Goal: Check status: Check status

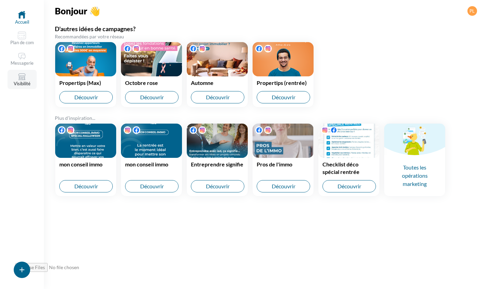
click at [27, 77] on link "Visibilité" at bounding box center [22, 79] width 29 height 19
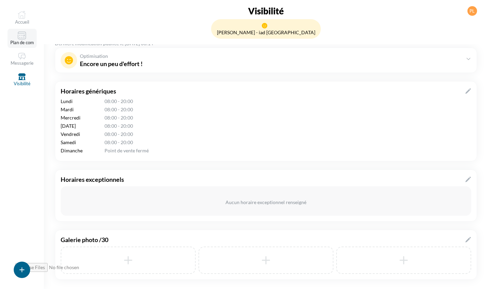
click at [34, 39] on link "Plan de com" at bounding box center [22, 38] width 29 height 19
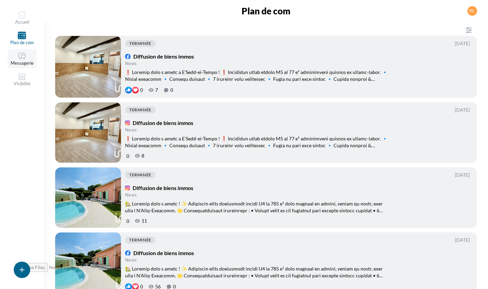
click at [29, 58] on link "Messagerie" at bounding box center [22, 58] width 29 height 19
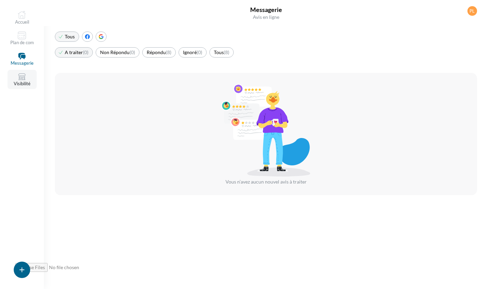
click at [23, 74] on icon at bounding box center [22, 77] width 8 height 8
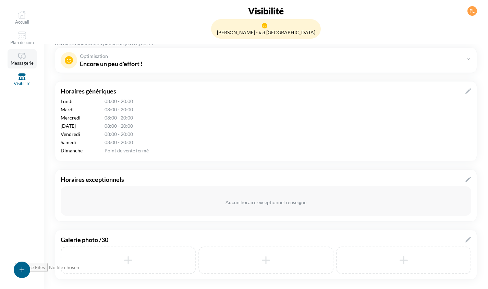
click at [26, 63] on link "Messagerie" at bounding box center [22, 58] width 29 height 19
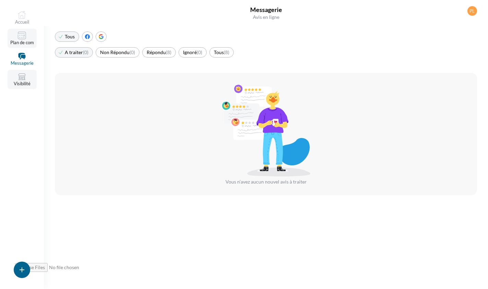
click at [23, 41] on link "Plan de com" at bounding box center [22, 38] width 29 height 19
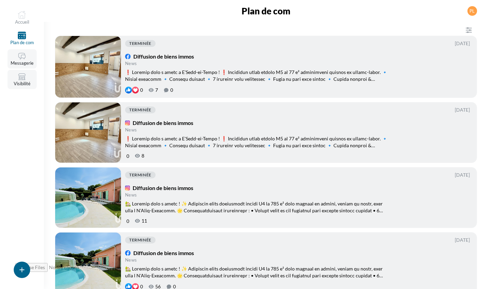
click at [22, 59] on icon at bounding box center [22, 56] width 8 height 8
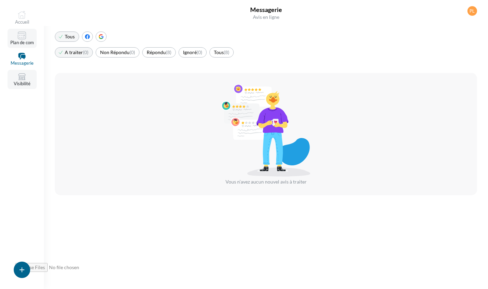
click at [24, 38] on icon at bounding box center [24, 37] width 1 height 1
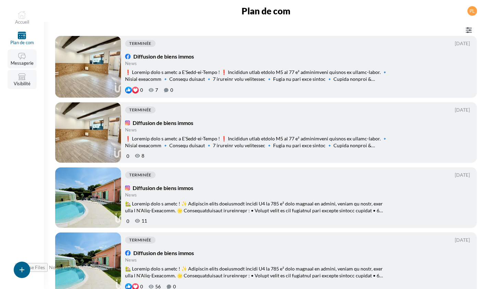
click at [468, 31] on icon "button" at bounding box center [469, 30] width 8 height 8
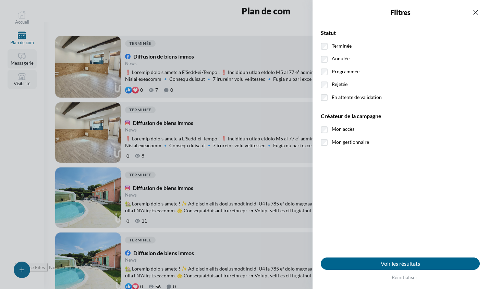
click at [473, 15] on icon "button" at bounding box center [476, 12] width 8 height 8
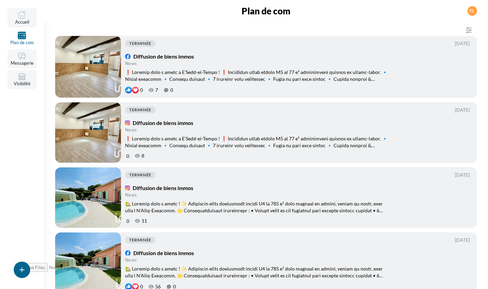
click at [24, 19] on icon at bounding box center [22, 15] width 8 height 8
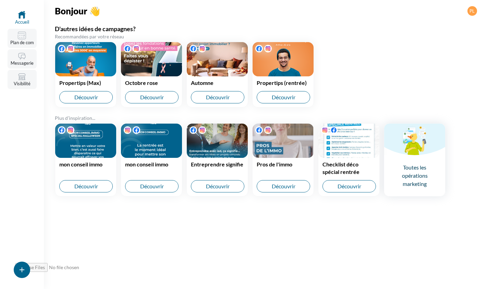
click at [423, 172] on span "Toutes les opérations marketing" at bounding box center [414, 175] width 61 height 41
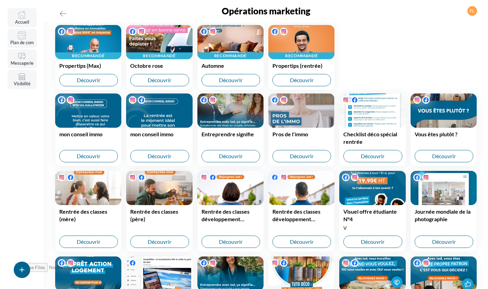
click at [469, 16] on div "PL" at bounding box center [473, 11] width 10 height 22
click at [471, 14] on div "PL" at bounding box center [473, 11] width 10 height 10
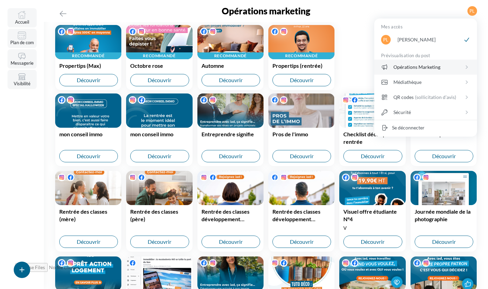
click at [437, 68] on div "Opérations Marketing" at bounding box center [429, 67] width 70 height 7
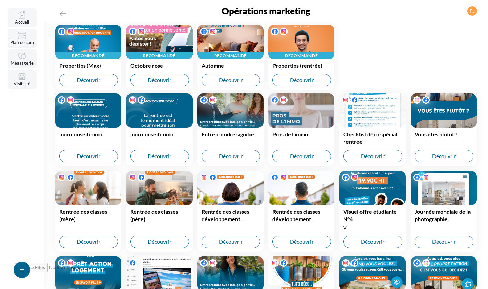
click at [16, 60] on link "Messagerie" at bounding box center [22, 58] width 29 height 19
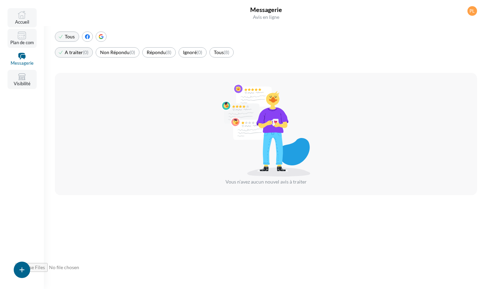
click at [20, 36] on icon at bounding box center [22, 36] width 8 height 8
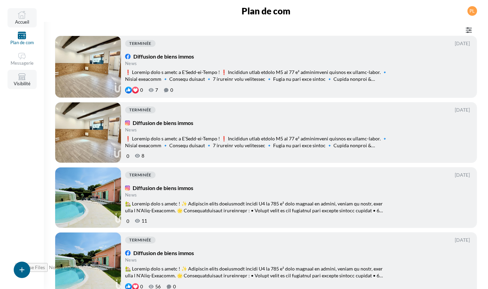
click at [470, 29] on icon "button" at bounding box center [469, 30] width 6 height 5
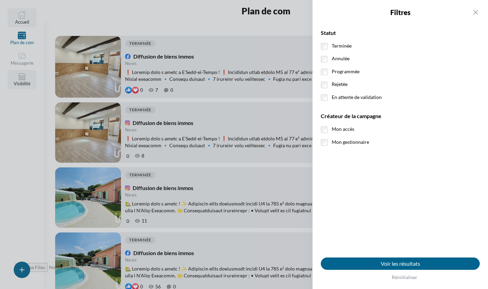
click at [265, 21] on div at bounding box center [244, 144] width 488 height 289
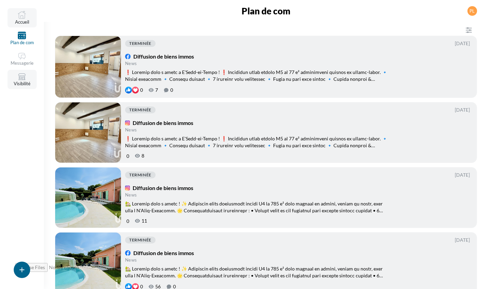
click at [15, 86] on link "Visibilité" at bounding box center [22, 79] width 29 height 19
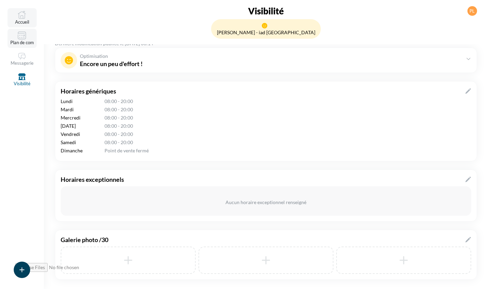
click at [24, 274] on div "button" at bounding box center [22, 270] width 16 height 16
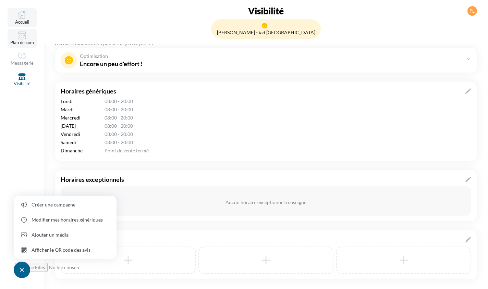
click at [472, 17] on div "PL" at bounding box center [473, 11] width 10 height 22
click at [472, 13] on div "PL" at bounding box center [473, 11] width 10 height 10
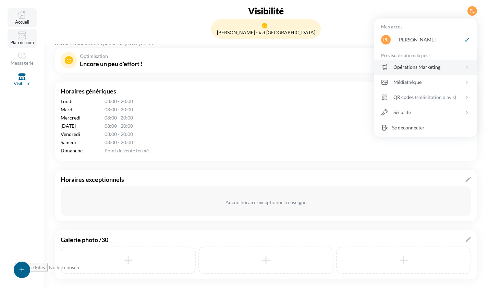
click at [421, 65] on div "Opérations Marketing" at bounding box center [429, 67] width 70 height 7
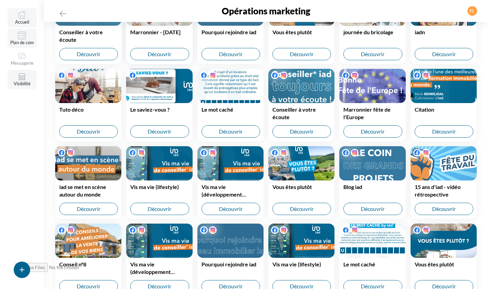
scroll to position [5302, 0]
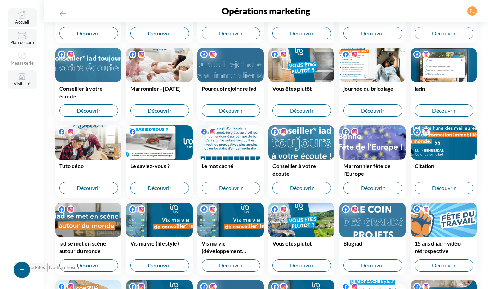
click at [24, 79] on icon at bounding box center [22, 77] width 8 height 8
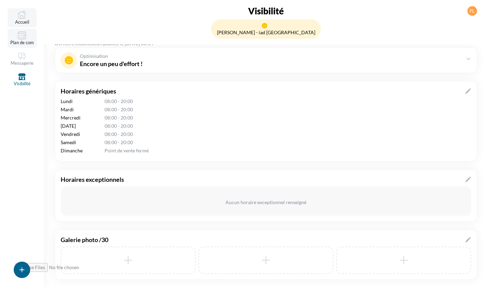
click at [25, 18] on icon at bounding box center [22, 15] width 8 height 8
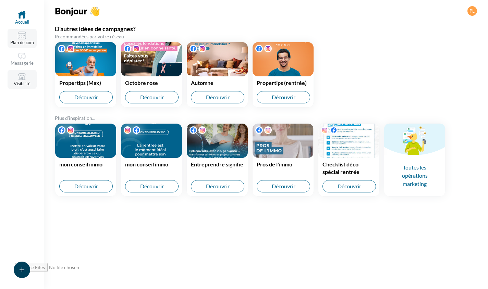
click at [23, 271] on icon "button" at bounding box center [22, 270] width 8 height 8
click at [203, 234] on div "Accueil Plan de com Messagerie Visibilité Bonjour 👋 PL D'autres idées de campag…" at bounding box center [244, 144] width 488 height 289
click at [261, 243] on div "Accueil Plan de com Messagerie Visibilité Bonjour 👋 PL D'autres idées de campag…" at bounding box center [244, 144] width 488 height 289
click at [16, 32] on link "Plan de com" at bounding box center [22, 38] width 29 height 19
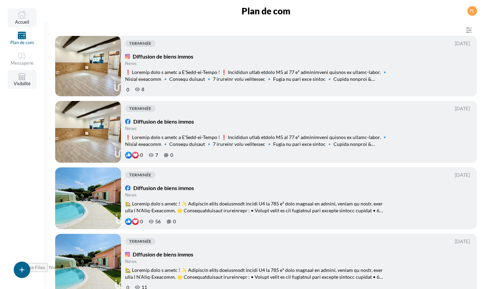
click at [19, 56] on icon at bounding box center [22, 56] width 7 height 6
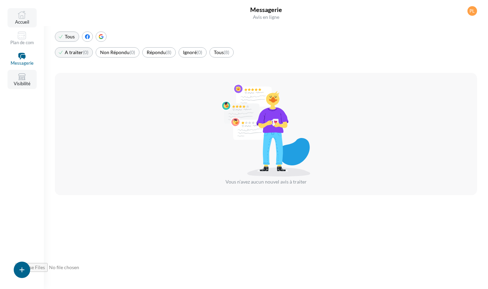
click at [26, 84] on link "Visibilité" at bounding box center [22, 79] width 29 height 19
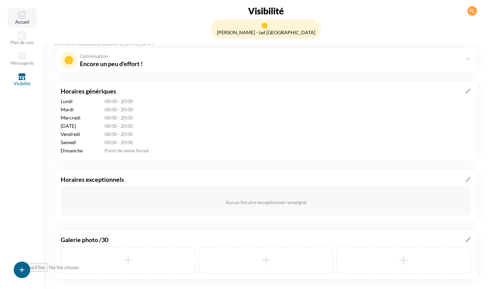
click at [474, 12] on div "PL" at bounding box center [473, 11] width 10 height 10
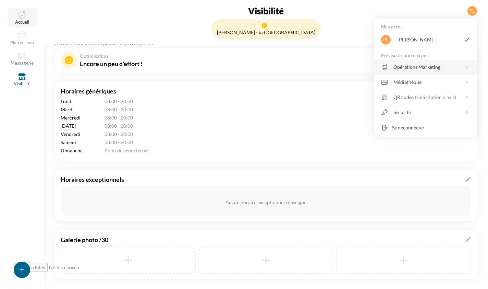
click at [435, 67] on div "Opérations Marketing" at bounding box center [429, 67] width 70 height 7
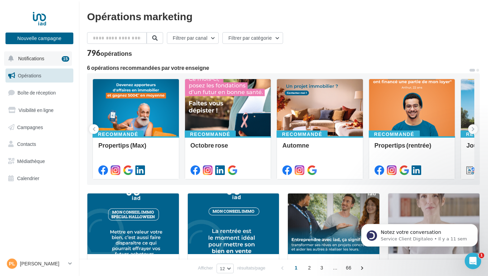
click at [48, 59] on button "Notifications 15" at bounding box center [38, 58] width 68 height 14
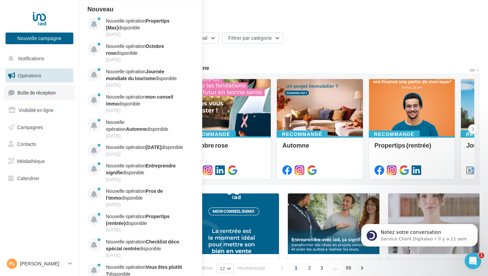
click at [39, 91] on span "Boîte de réception" at bounding box center [36, 93] width 38 height 6
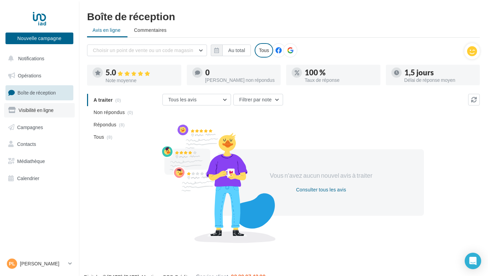
click at [36, 113] on link "Visibilité en ligne" at bounding box center [39, 110] width 71 height 14
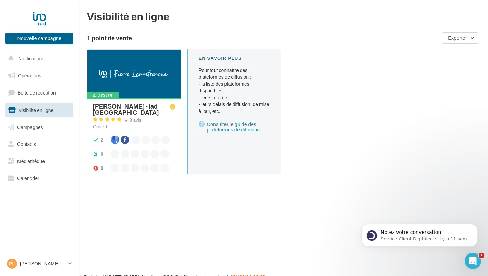
click at [37, 129] on span "Campagnes" at bounding box center [30, 127] width 26 height 6
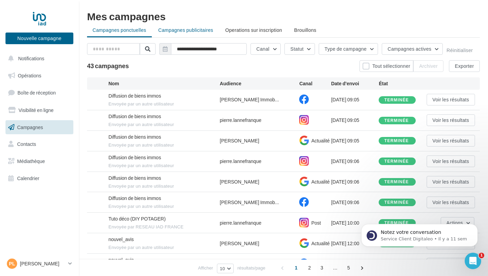
click at [174, 30] on span "Campagnes publicitaires" at bounding box center [185, 30] width 55 height 6
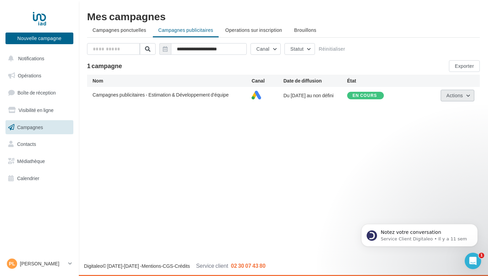
click at [456, 96] on span "Actions" at bounding box center [455, 96] width 16 height 6
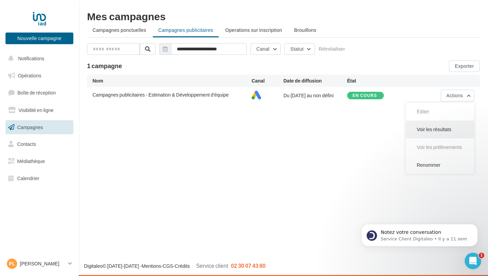
click at [440, 131] on button "Voir les résultats" at bounding box center [440, 130] width 69 height 18
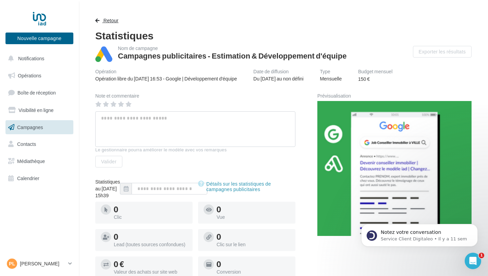
click at [102, 21] on button "Retour" at bounding box center [108, 20] width 26 height 8
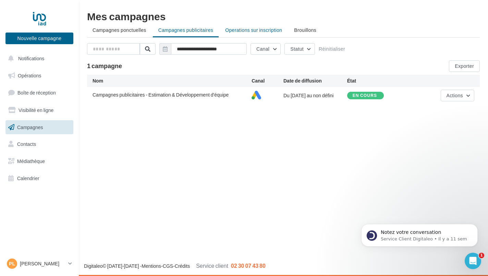
click at [257, 34] on li "Operations sur inscription" at bounding box center [254, 30] width 68 height 12
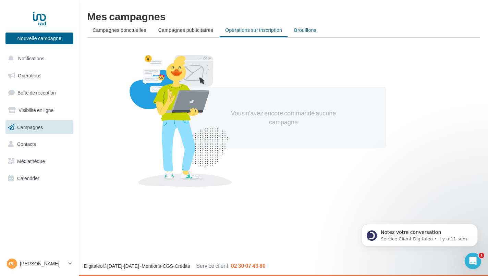
click at [306, 32] on span "Brouillons" at bounding box center [305, 30] width 22 height 6
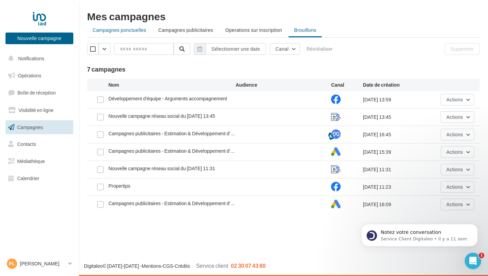
click at [144, 31] on span "Campagnes ponctuelles" at bounding box center [120, 30] width 54 height 6
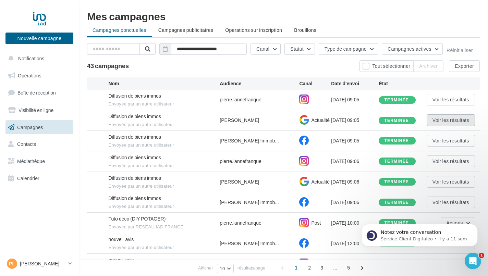
click at [451, 119] on button "Voir les résultats" at bounding box center [451, 121] width 48 height 12
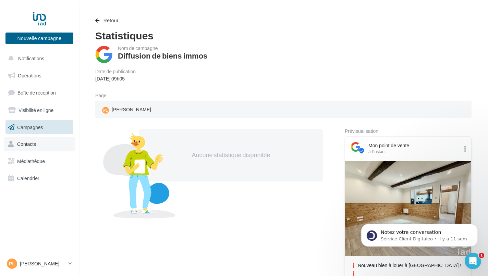
click at [42, 146] on link "Contacts" at bounding box center [39, 144] width 71 height 14
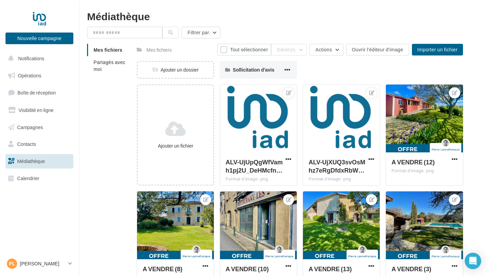
click at [37, 177] on span "Calendrier" at bounding box center [28, 179] width 22 height 6
